Goal: Complete application form

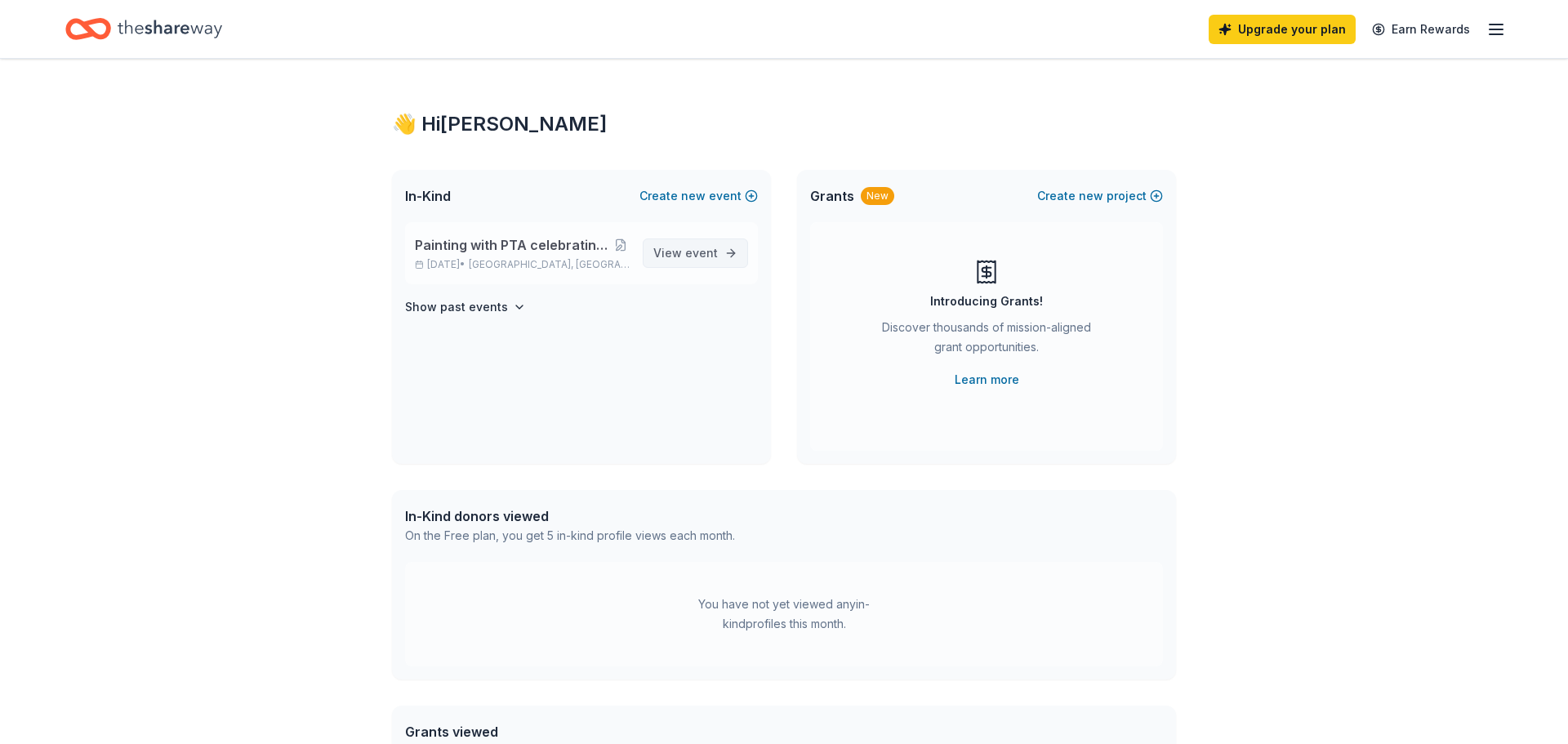
click at [694, 249] on span "event" at bounding box center [702, 252] width 33 height 14
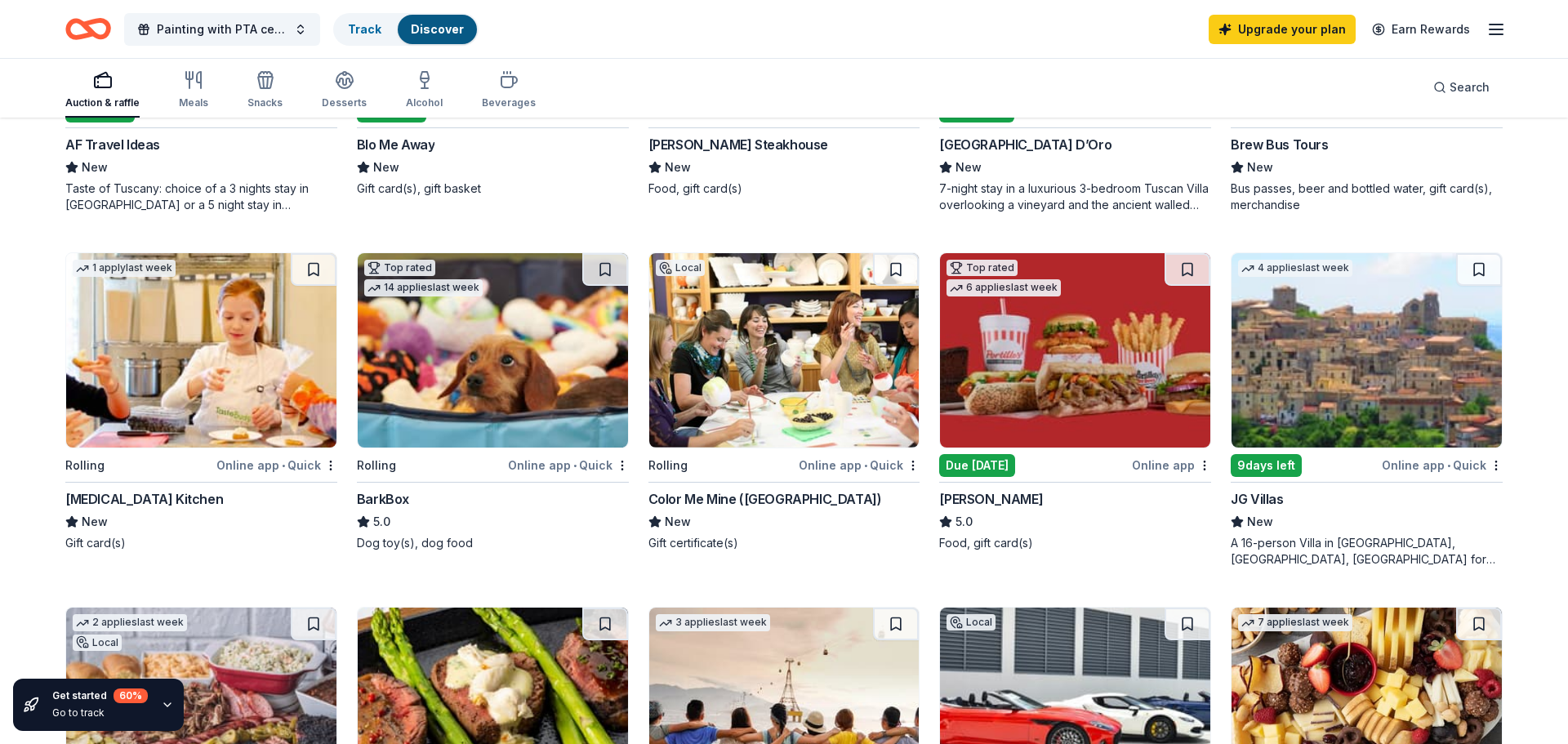
scroll to position [758, 0]
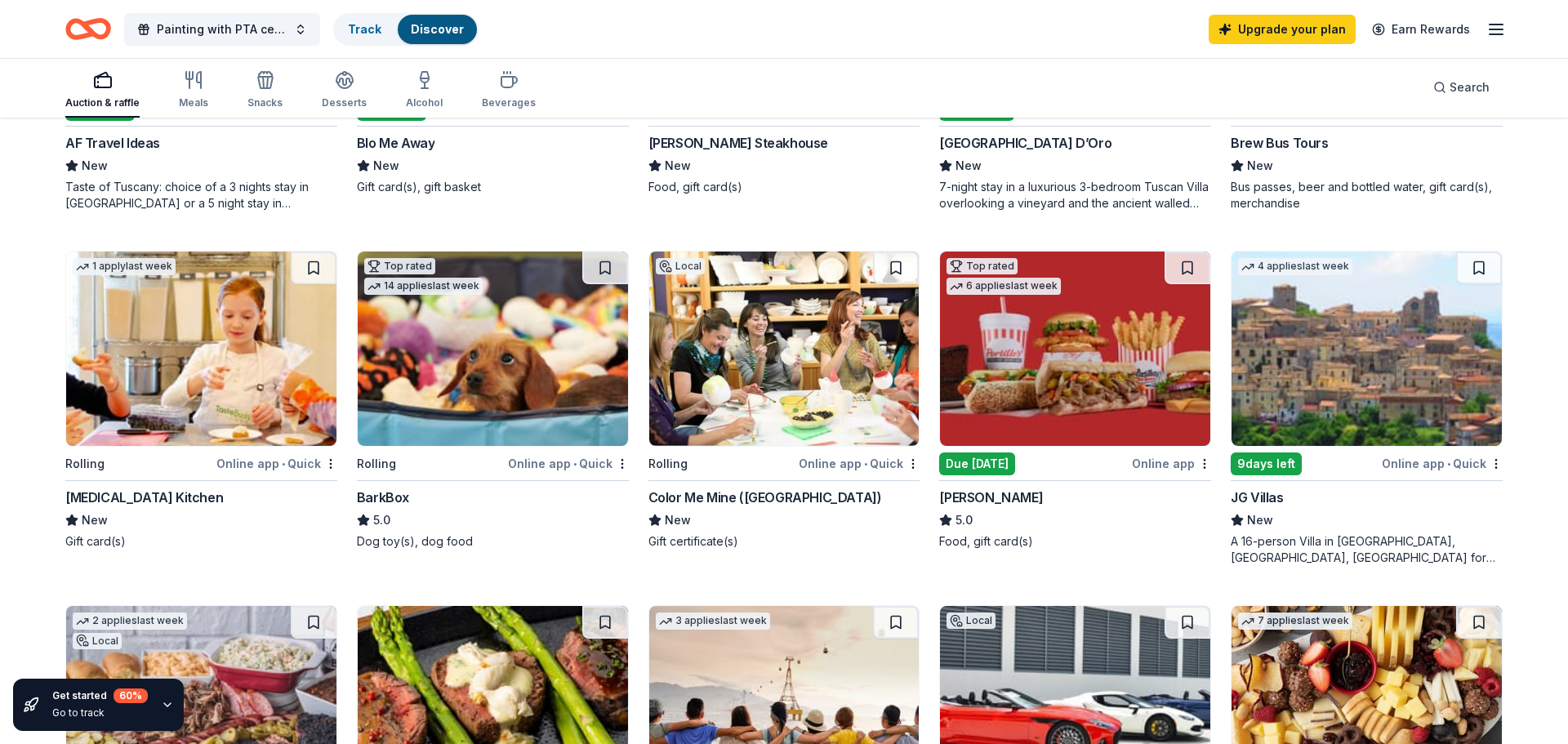
click at [824, 458] on div "Online app • Quick" at bounding box center [859, 463] width 121 height 20
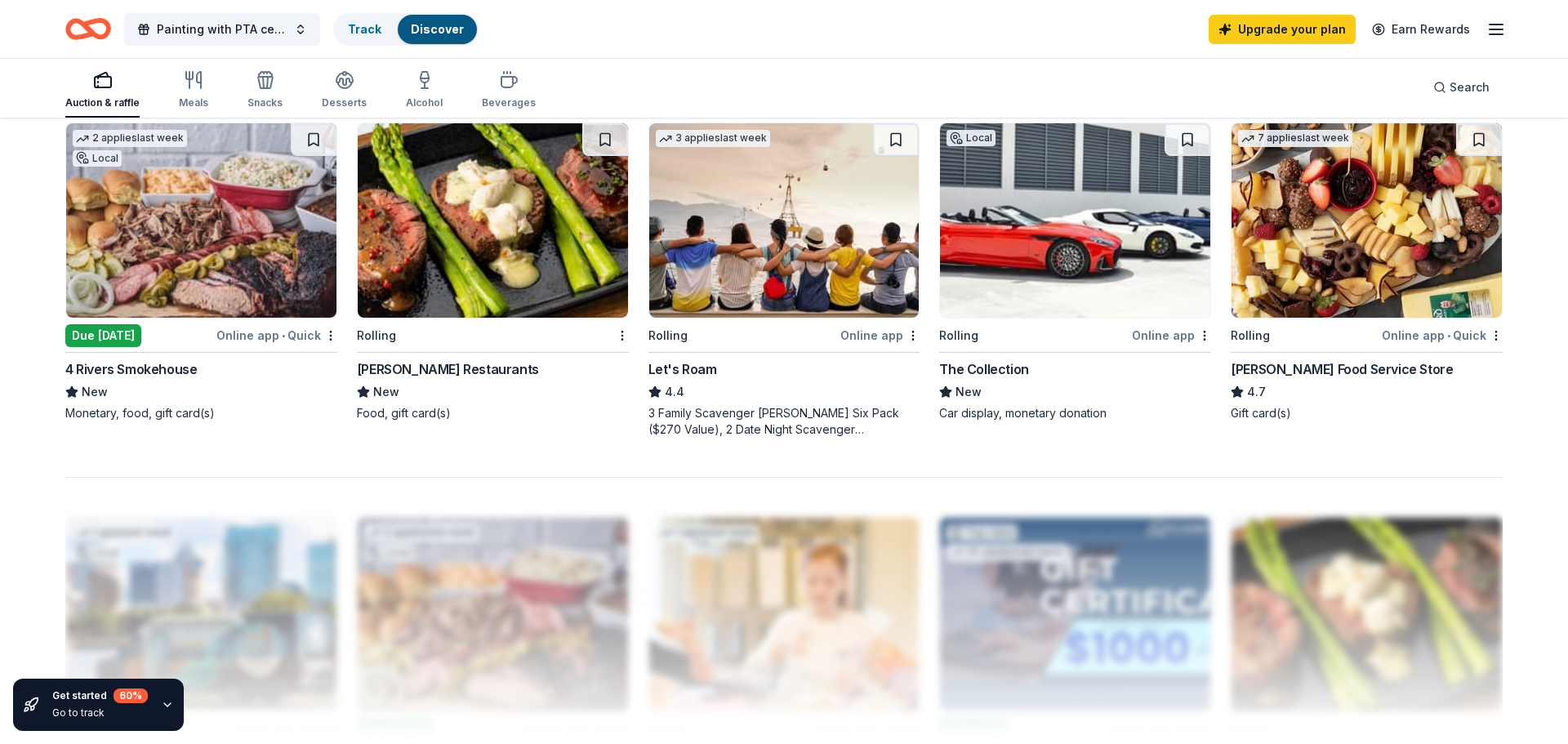
scroll to position [1208, 0]
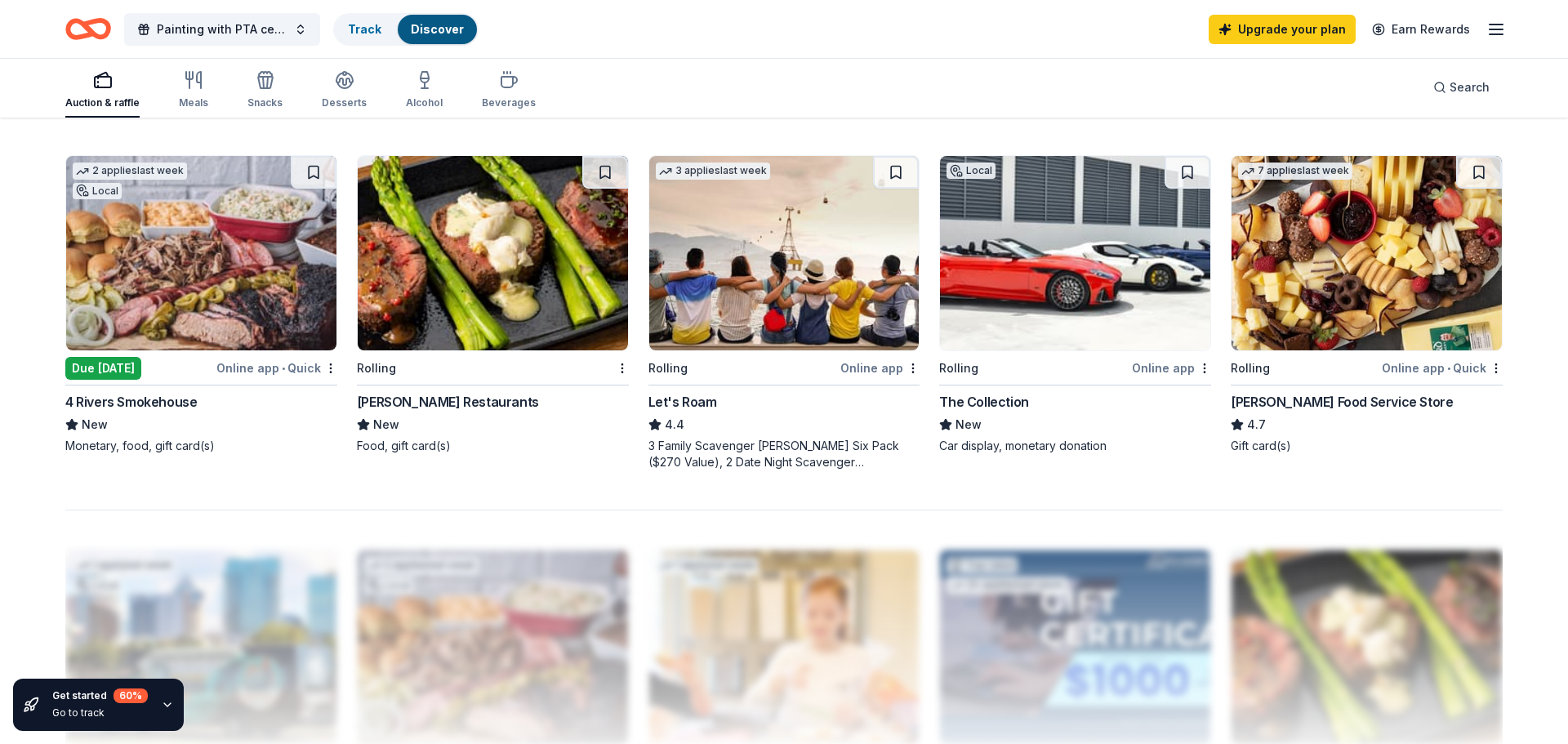
click at [1421, 363] on div "Online app • Quick" at bounding box center [1443, 367] width 121 height 20
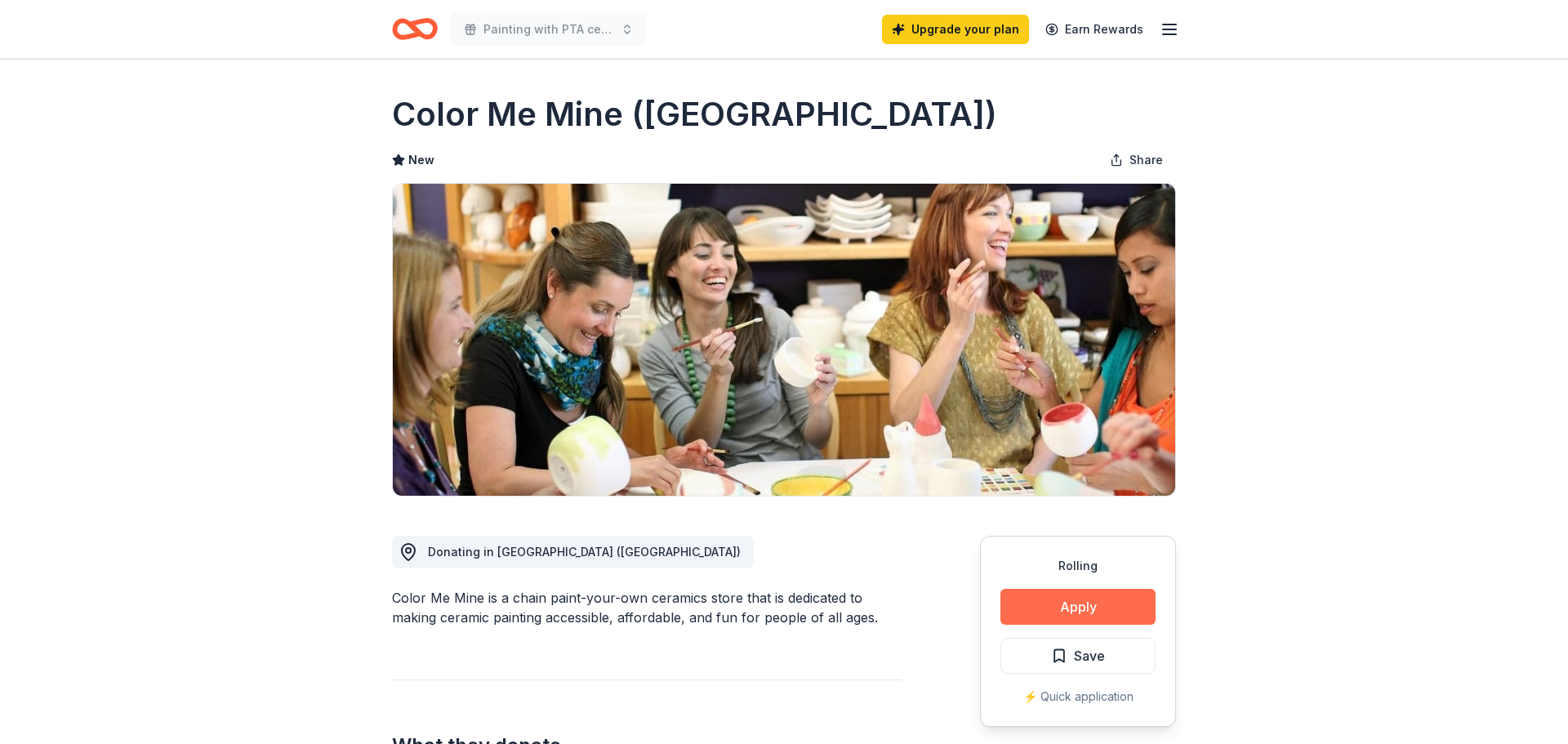
click at [1086, 592] on button "Apply" at bounding box center [1078, 606] width 156 height 36
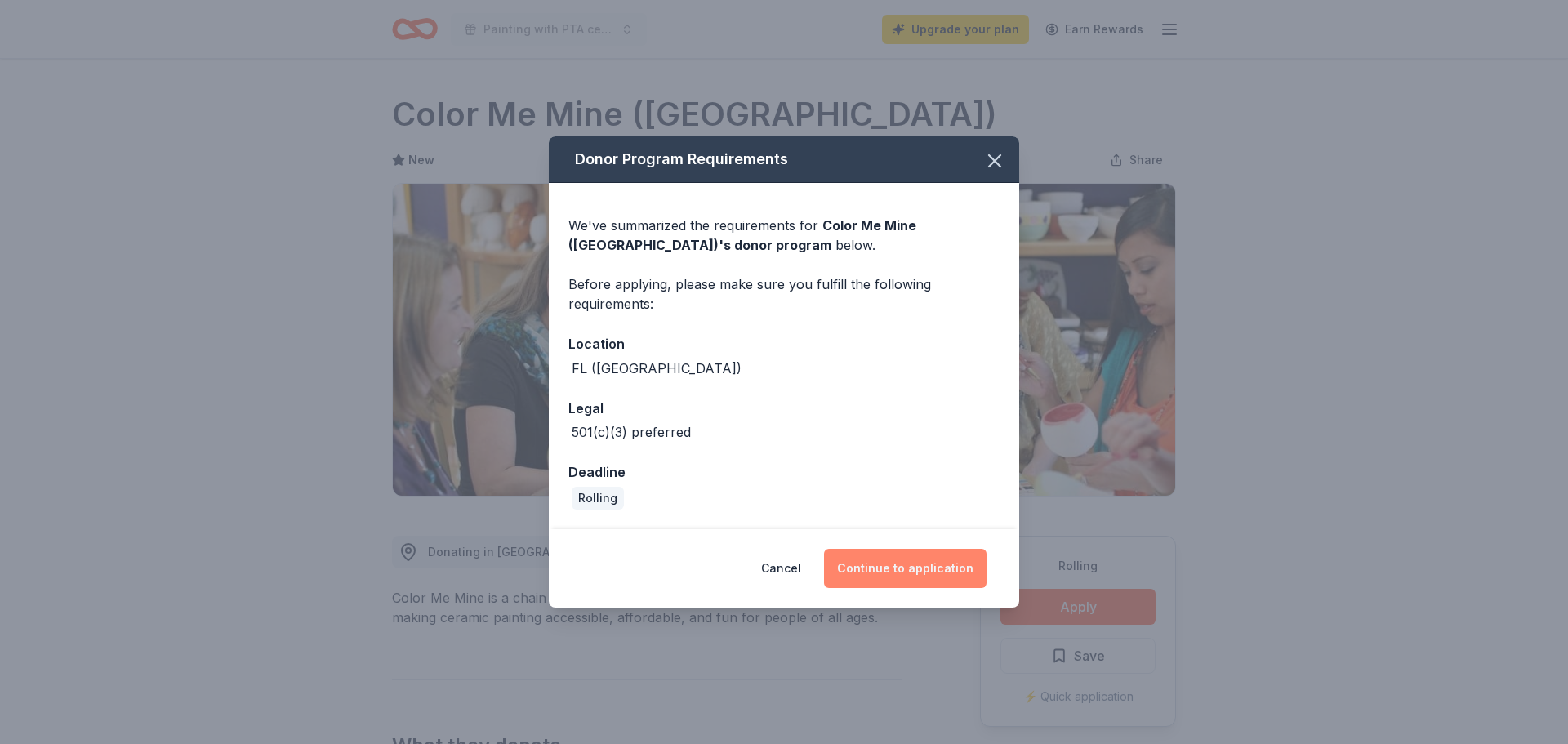
click at [856, 579] on button "Continue to application" at bounding box center [905, 568] width 163 height 39
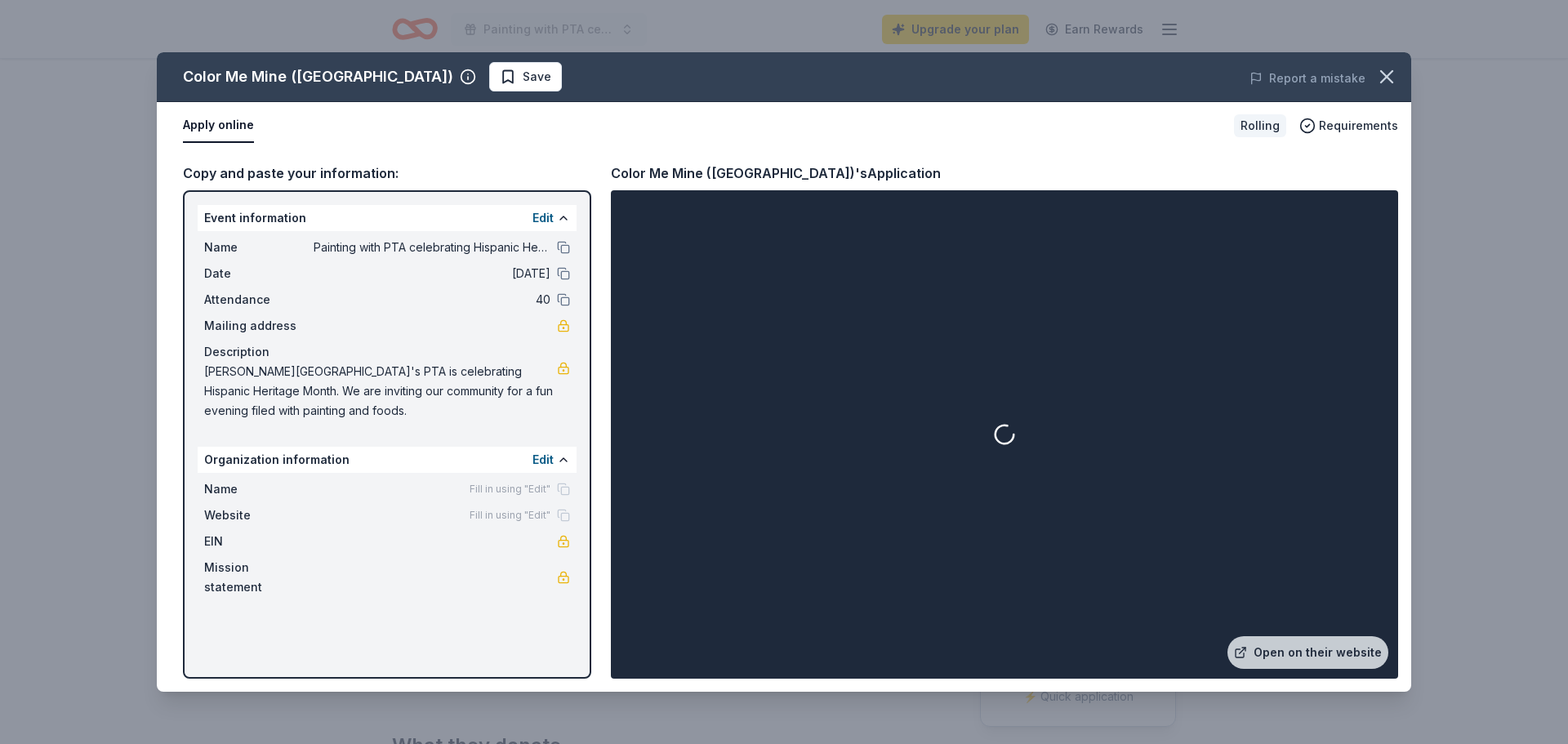
click at [229, 131] on button "Apply online" at bounding box center [219, 125] width 71 height 35
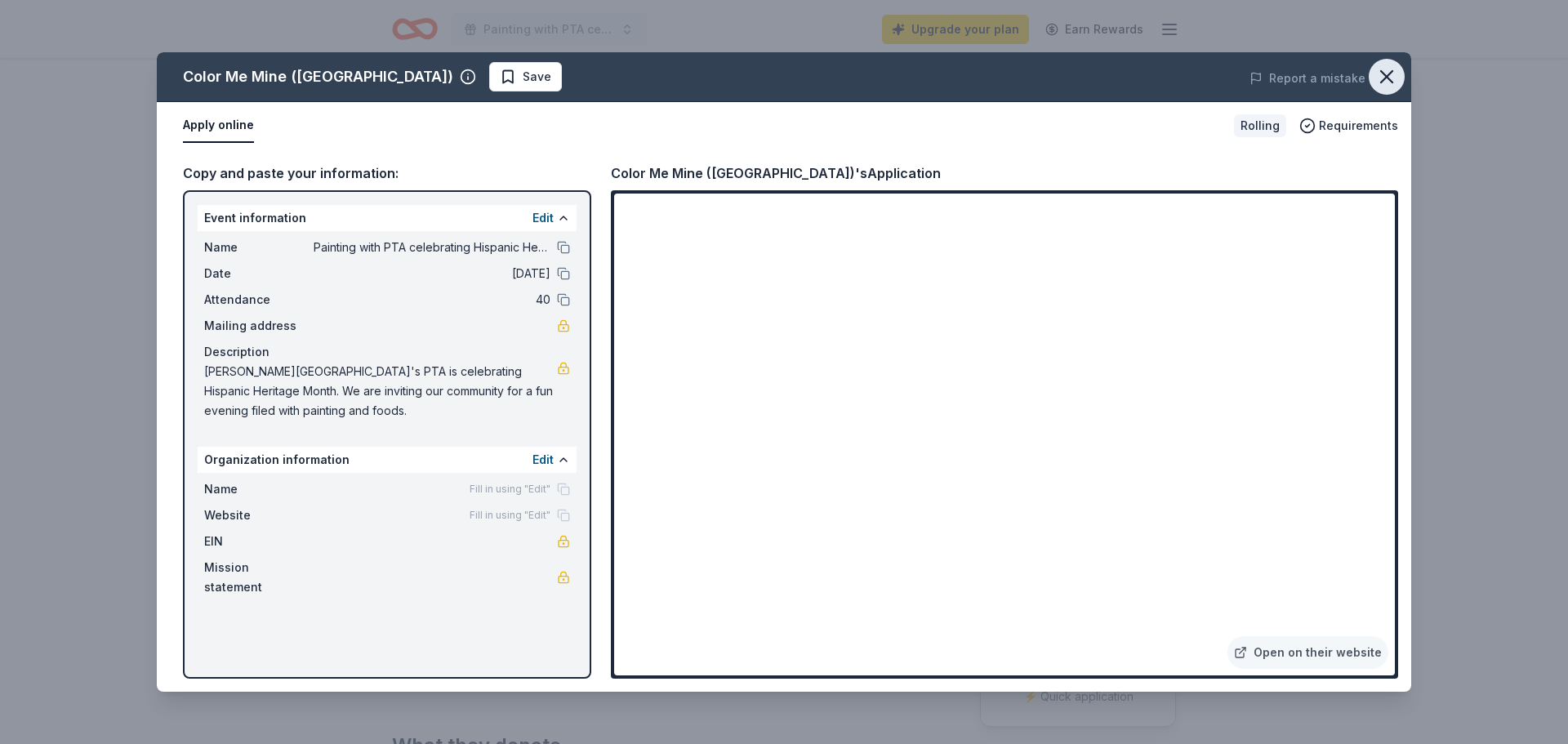
click at [1390, 78] on icon "button" at bounding box center [1387, 76] width 23 height 23
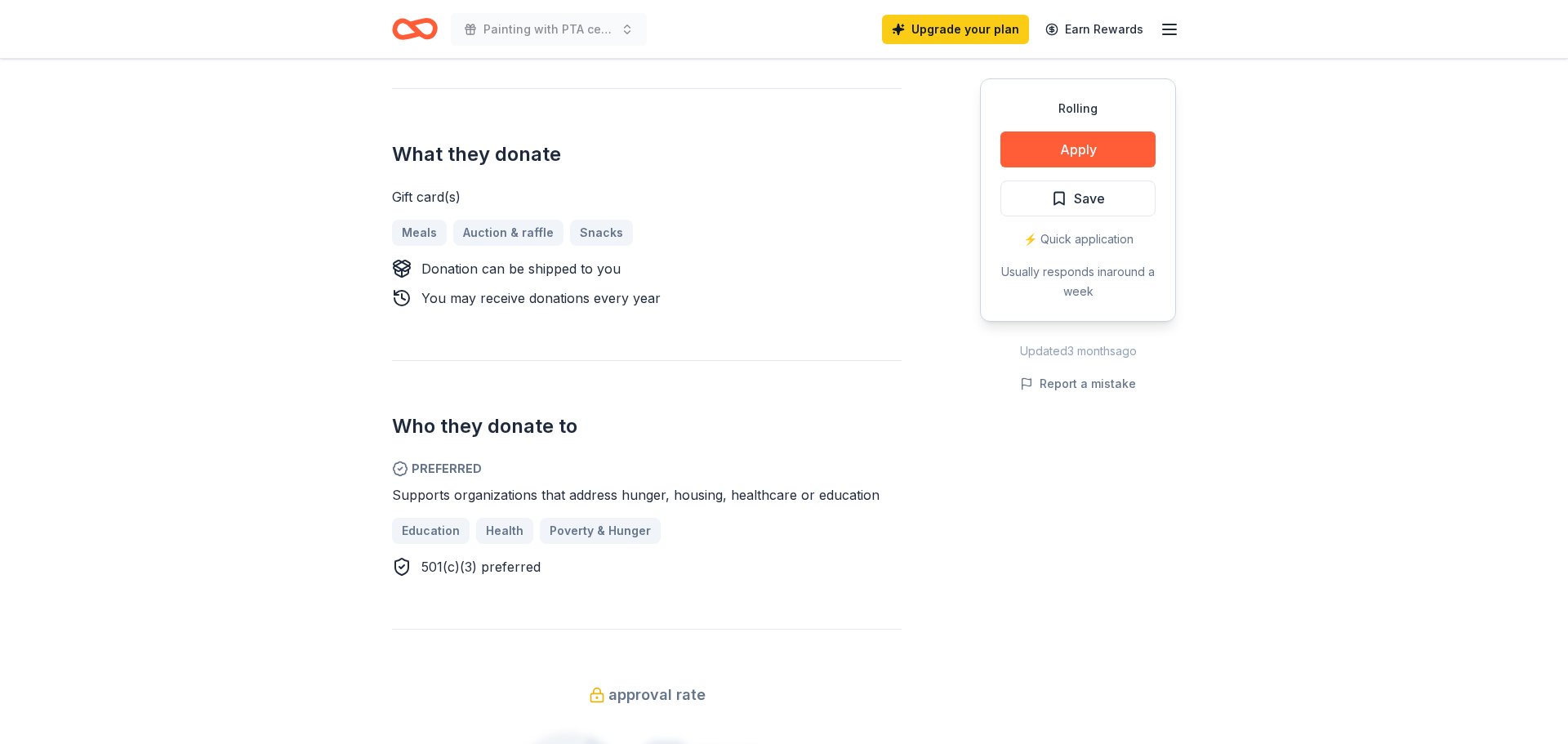
scroll to position [656, 0]
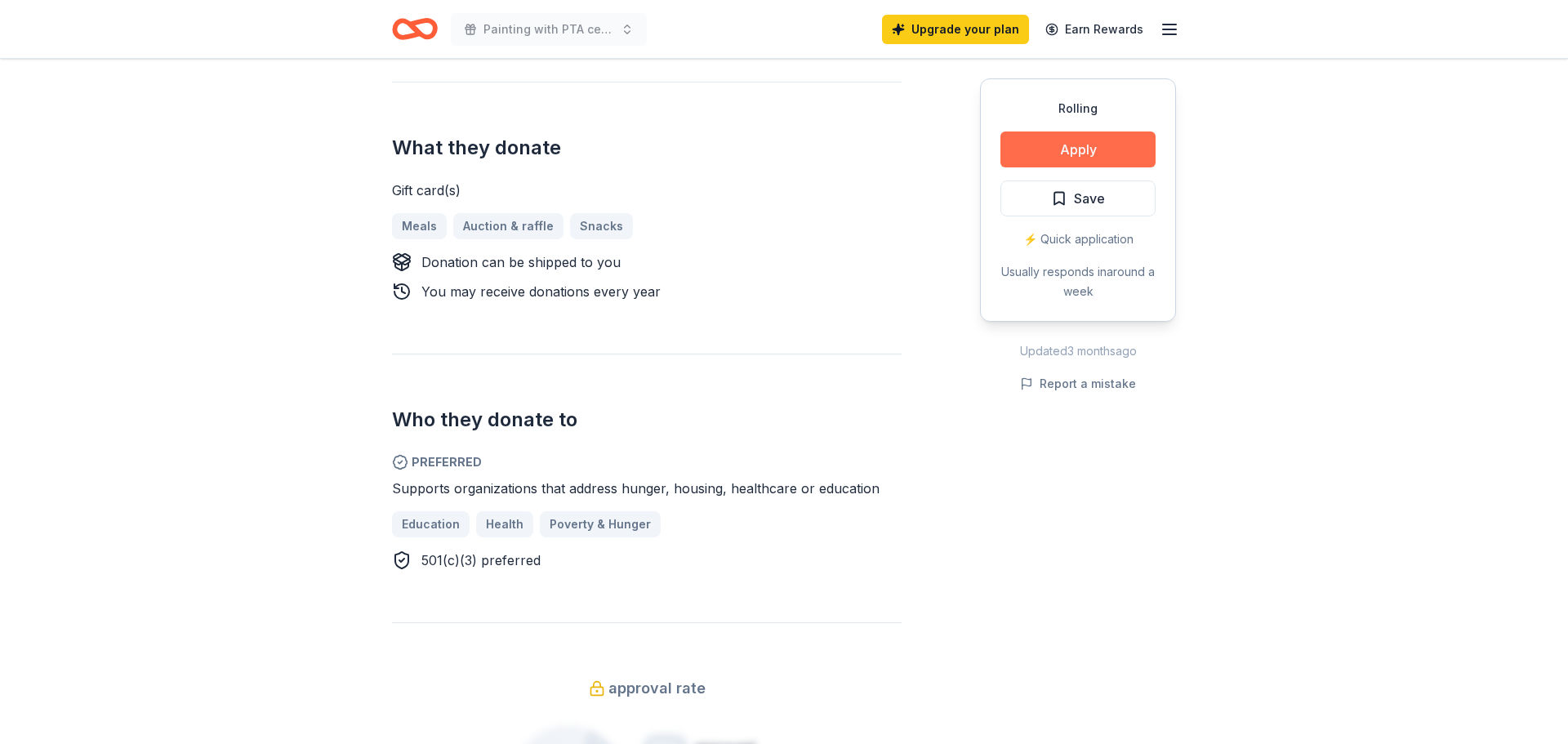
click at [1097, 135] on button "Apply" at bounding box center [1078, 149] width 156 height 36
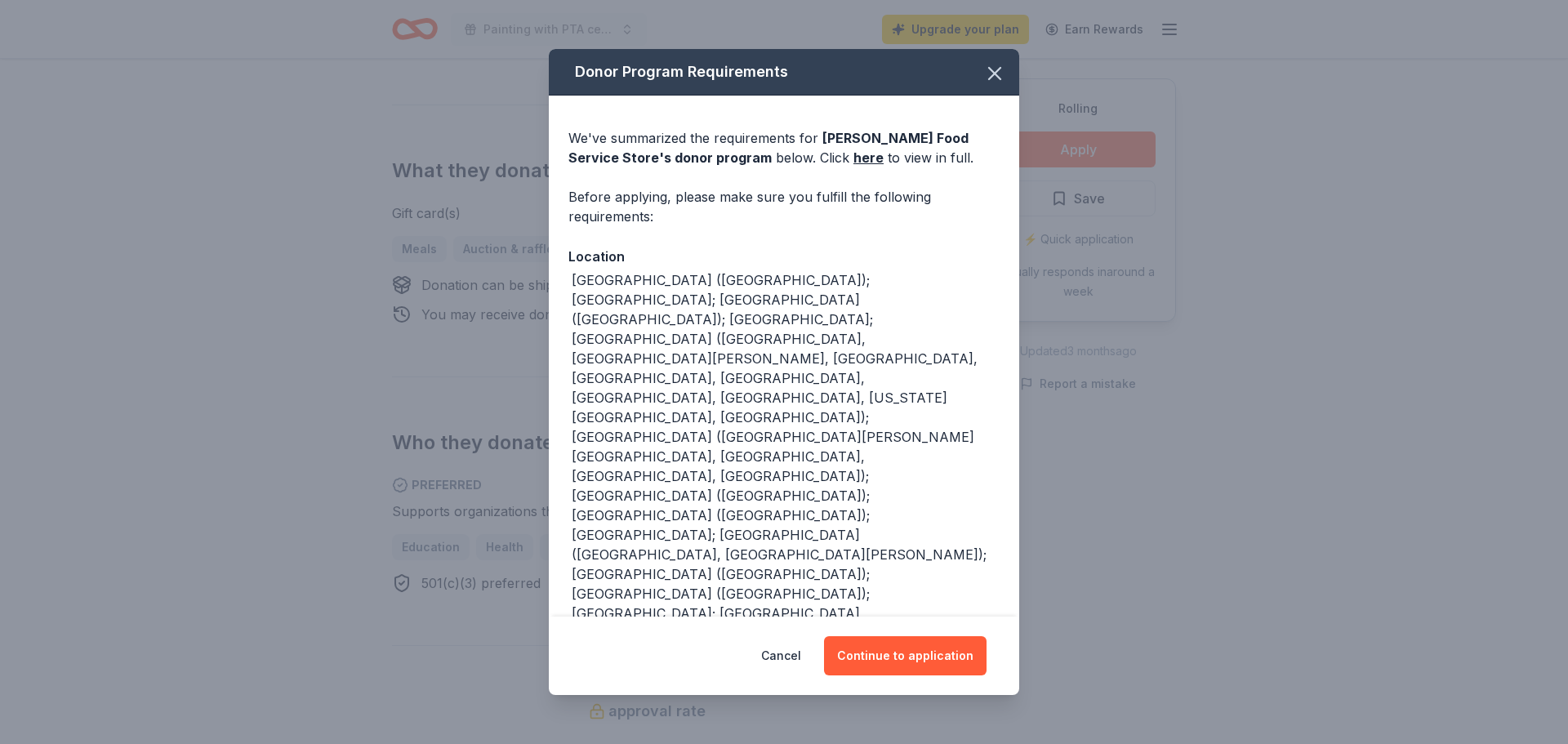
scroll to position [679, 0]
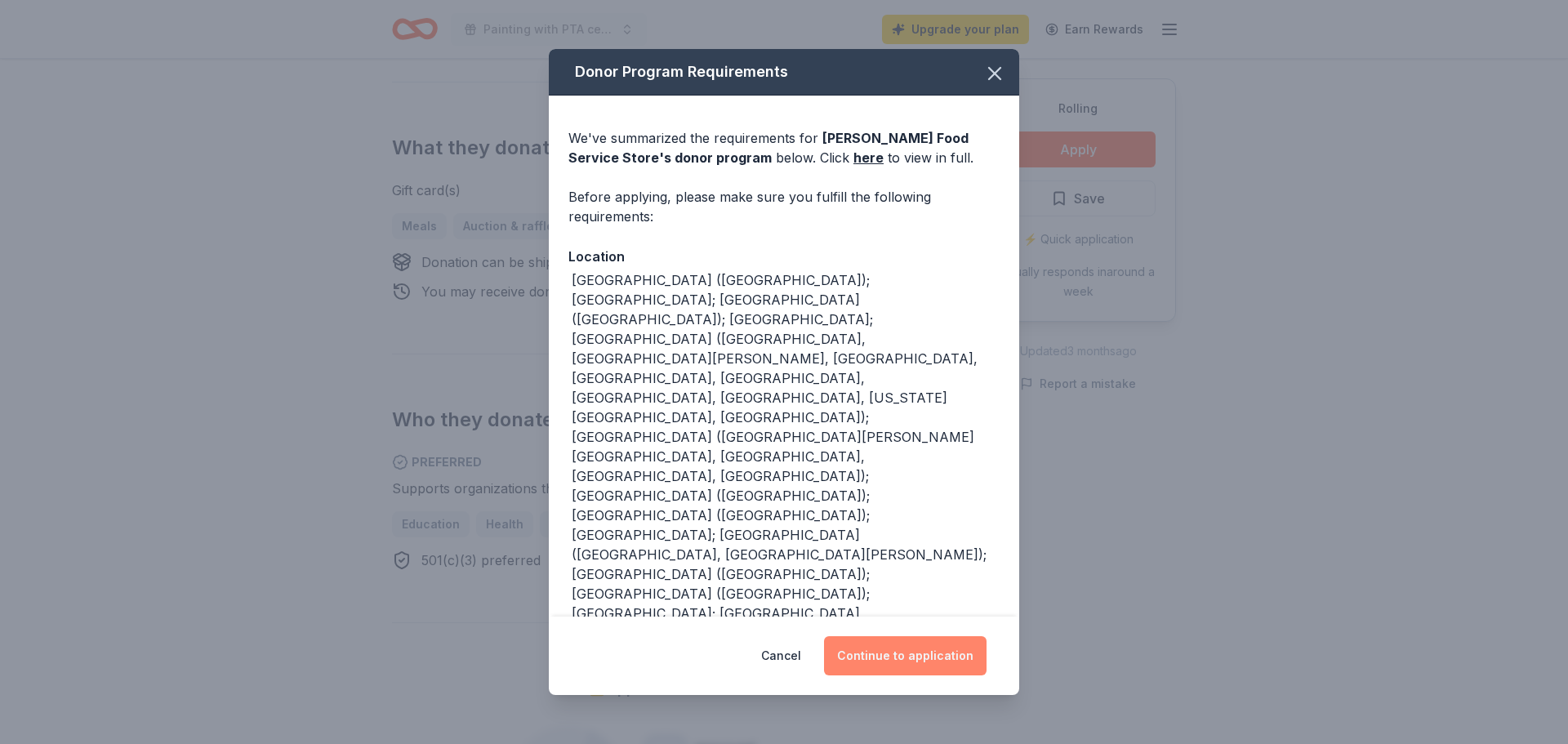
click at [885, 645] on button "Continue to application" at bounding box center [905, 655] width 163 height 39
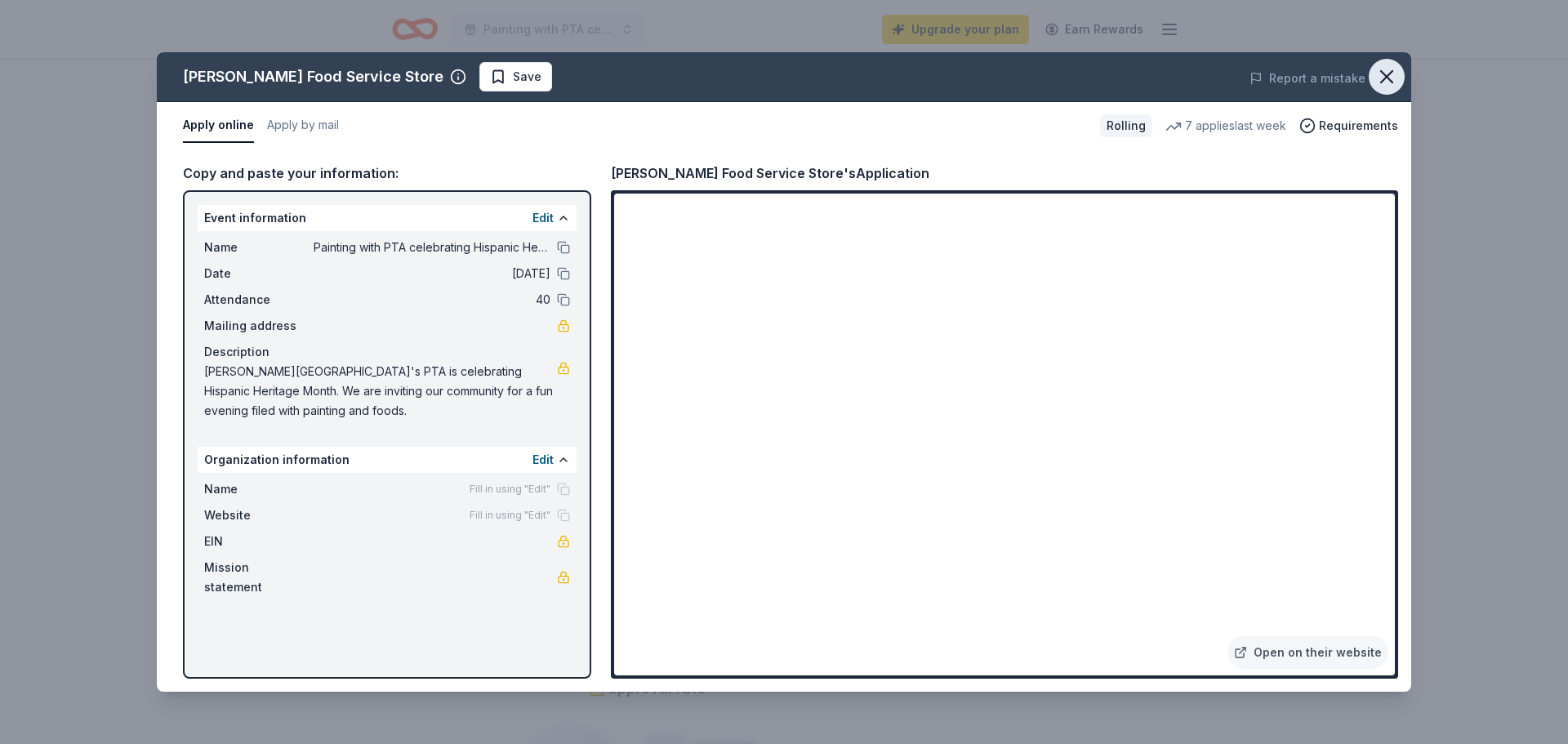
click at [1387, 84] on icon "button" at bounding box center [1387, 76] width 23 height 23
